Goal: Navigation & Orientation: Find specific page/section

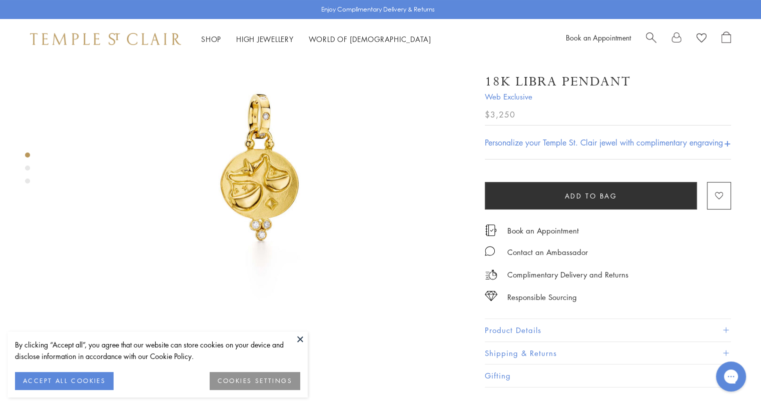
scroll to position [50, 0]
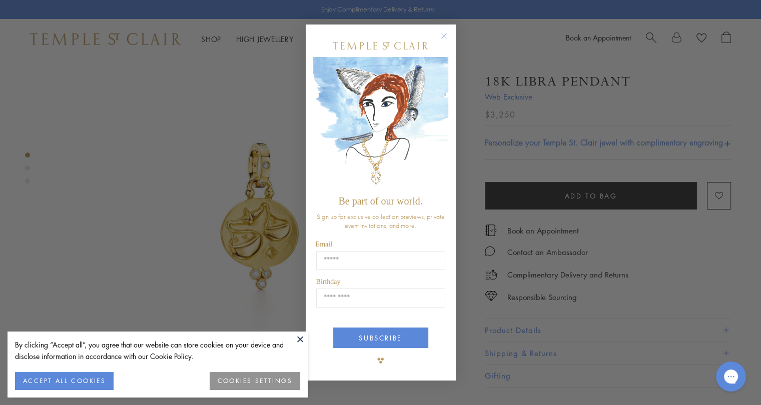
click at [270, 174] on div "Close dialog Be part of our world. Sign up for exclusive collection previews, p…" at bounding box center [380, 202] width 761 height 405
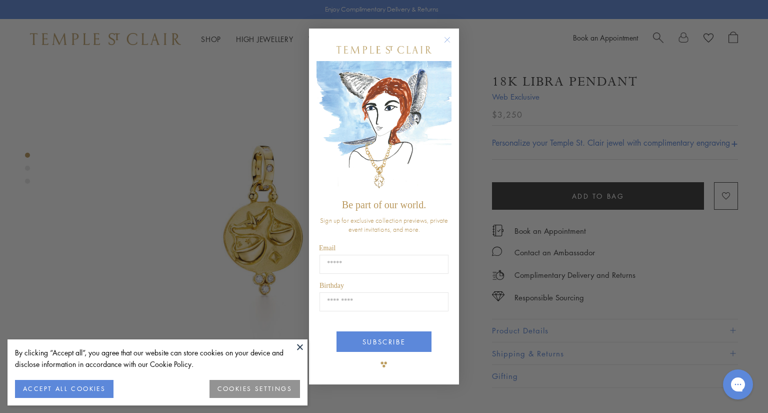
click at [448, 39] on icon "Close dialog" at bounding box center [447, 40] width 13 height 13
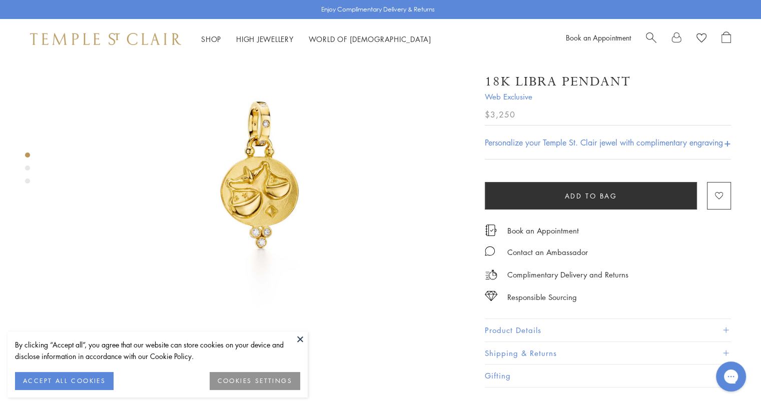
scroll to position [150, 0]
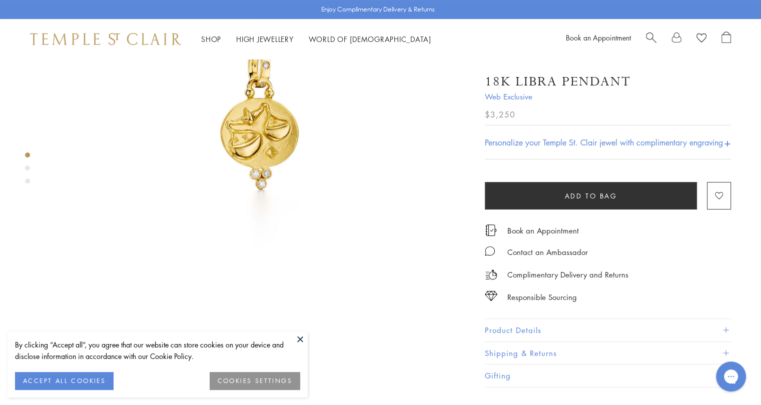
click at [299, 341] on button at bounding box center [300, 339] width 15 height 15
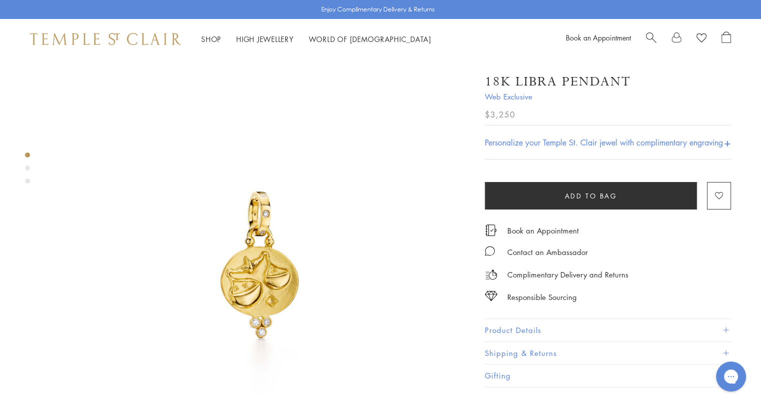
scroll to position [0, 0]
click at [27, 169] on div "Product gallery navigation" at bounding box center [27, 168] width 5 height 5
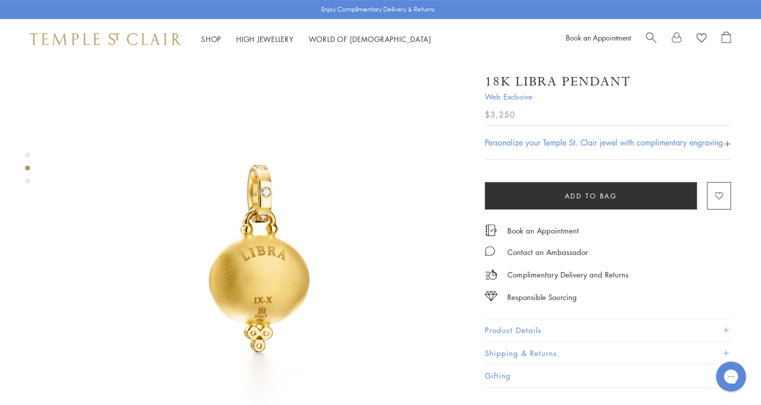
scroll to position [440, 0]
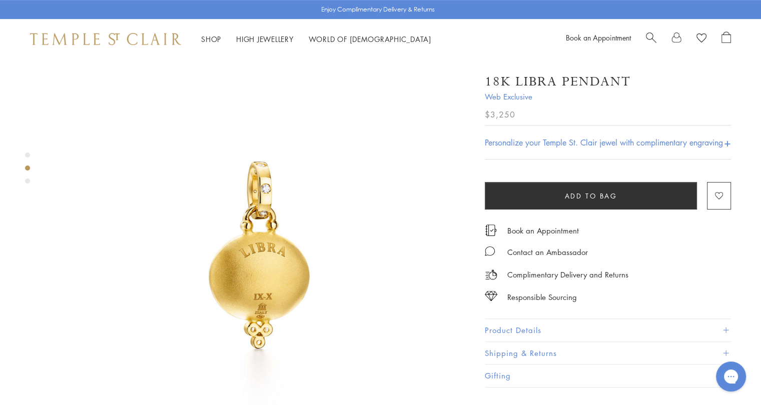
click at [28, 184] on div "Product gallery navigation" at bounding box center [27, 171] width 5 height 42
click at [26, 180] on div "Product gallery navigation" at bounding box center [27, 181] width 5 height 5
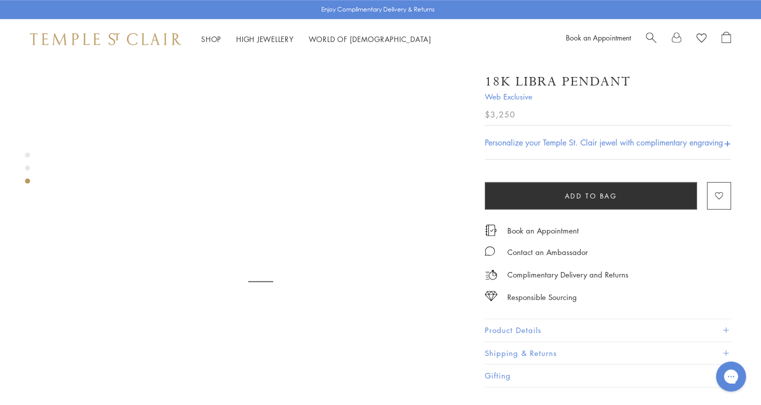
scroll to position [860, 0]
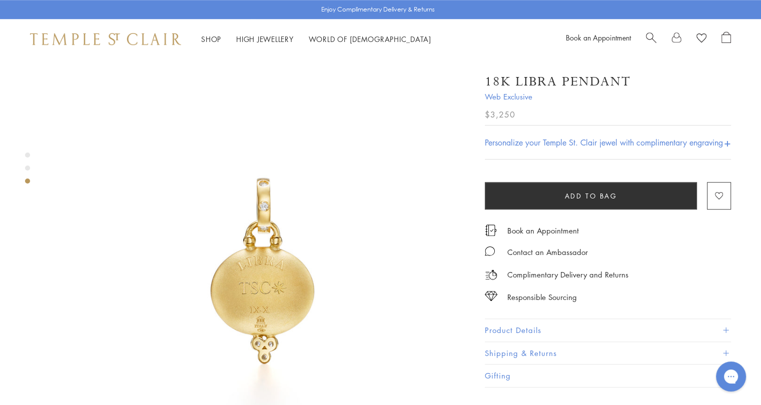
click at [27, 156] on div "Product gallery navigation" at bounding box center [27, 155] width 5 height 5
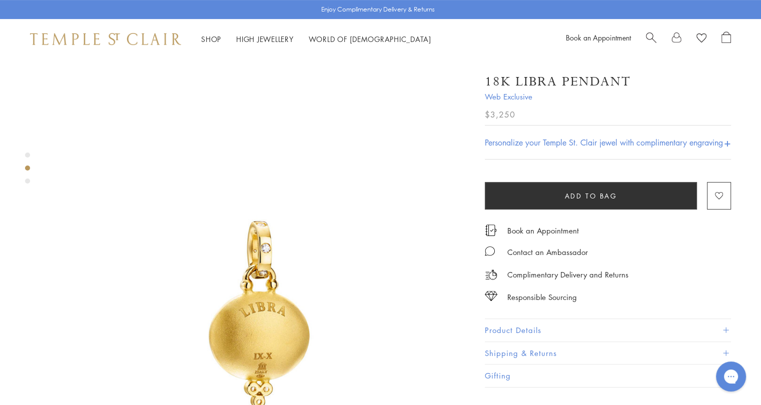
scroll to position [378, 0]
click at [526, 331] on button "Product Details" at bounding box center [608, 330] width 246 height 23
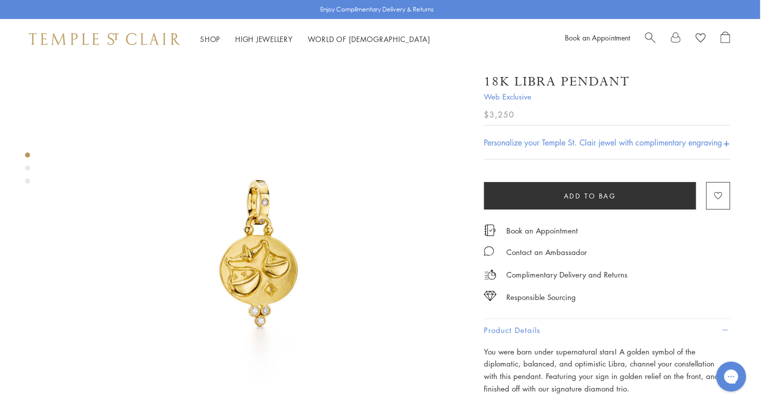
scroll to position [0, 2]
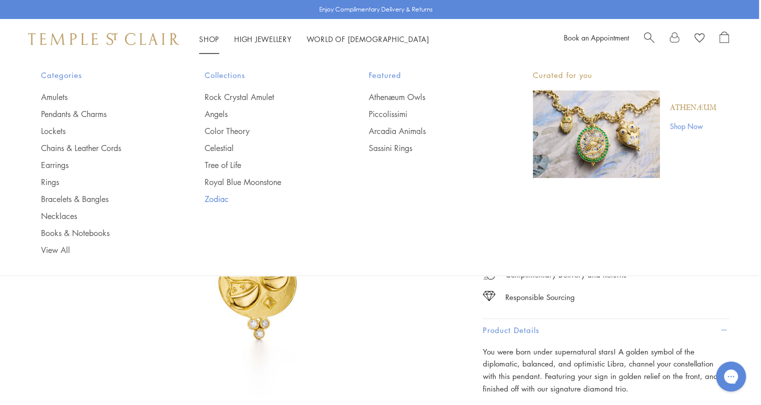
click at [212, 199] on link "Zodiac" at bounding box center [267, 199] width 124 height 11
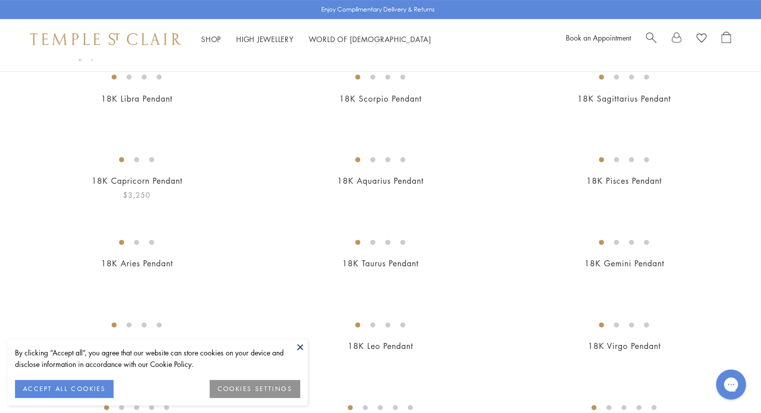
scroll to position [250, 0]
